Goal: Task Accomplishment & Management: Manage account settings

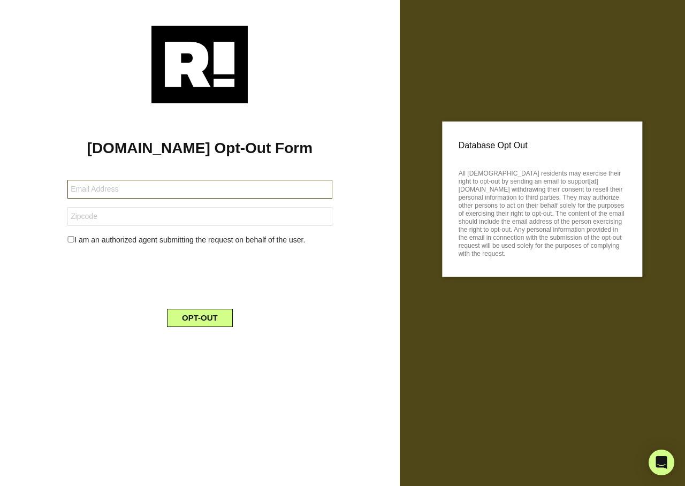
type input "kauwolf@gmail.com"
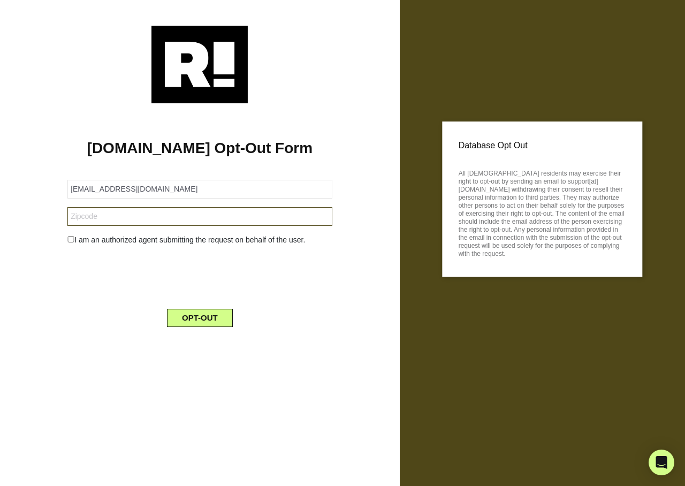
type input "62661"
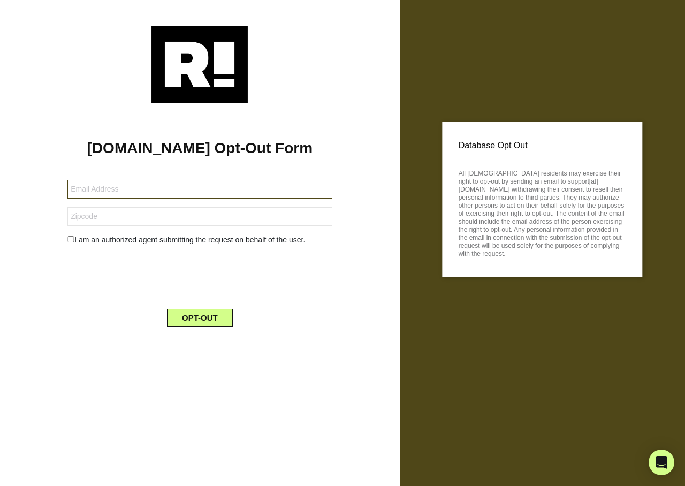
type input "enwjenks@yahoo.com"
type input "93004"
type input "[EMAIL_ADDRESS][DOMAIN_NAME]"
type input "58523"
